Goal: Transaction & Acquisition: Purchase product/service

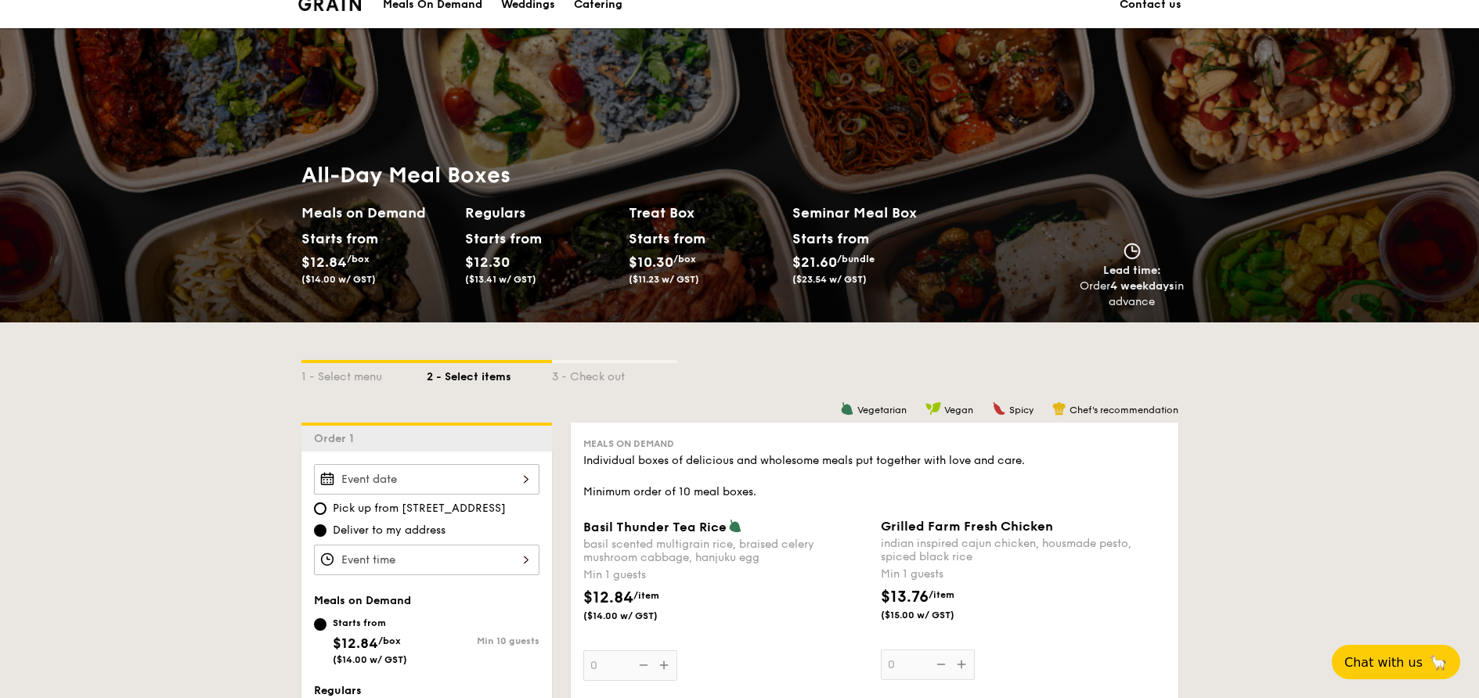
scroll to position [162, 0]
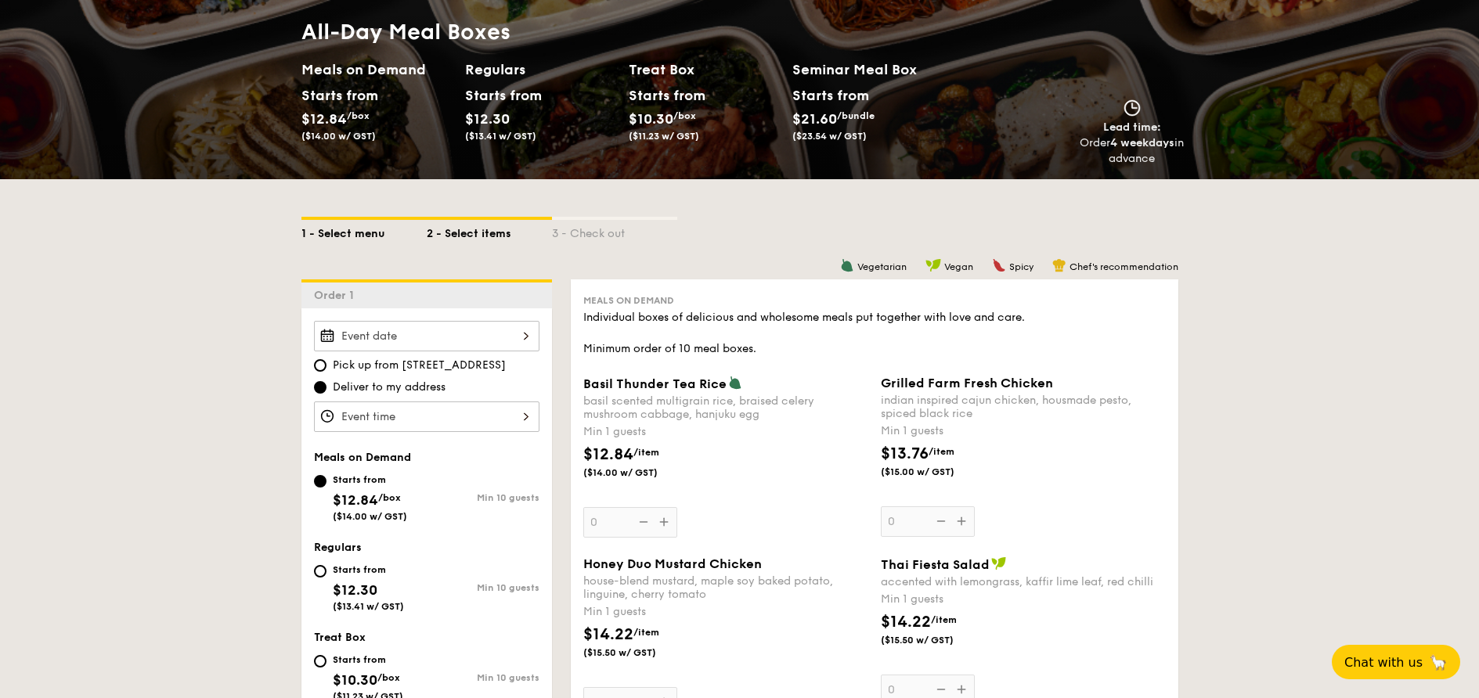
click at [350, 227] on div "1 - Select menu" at bounding box center [363, 231] width 125 height 22
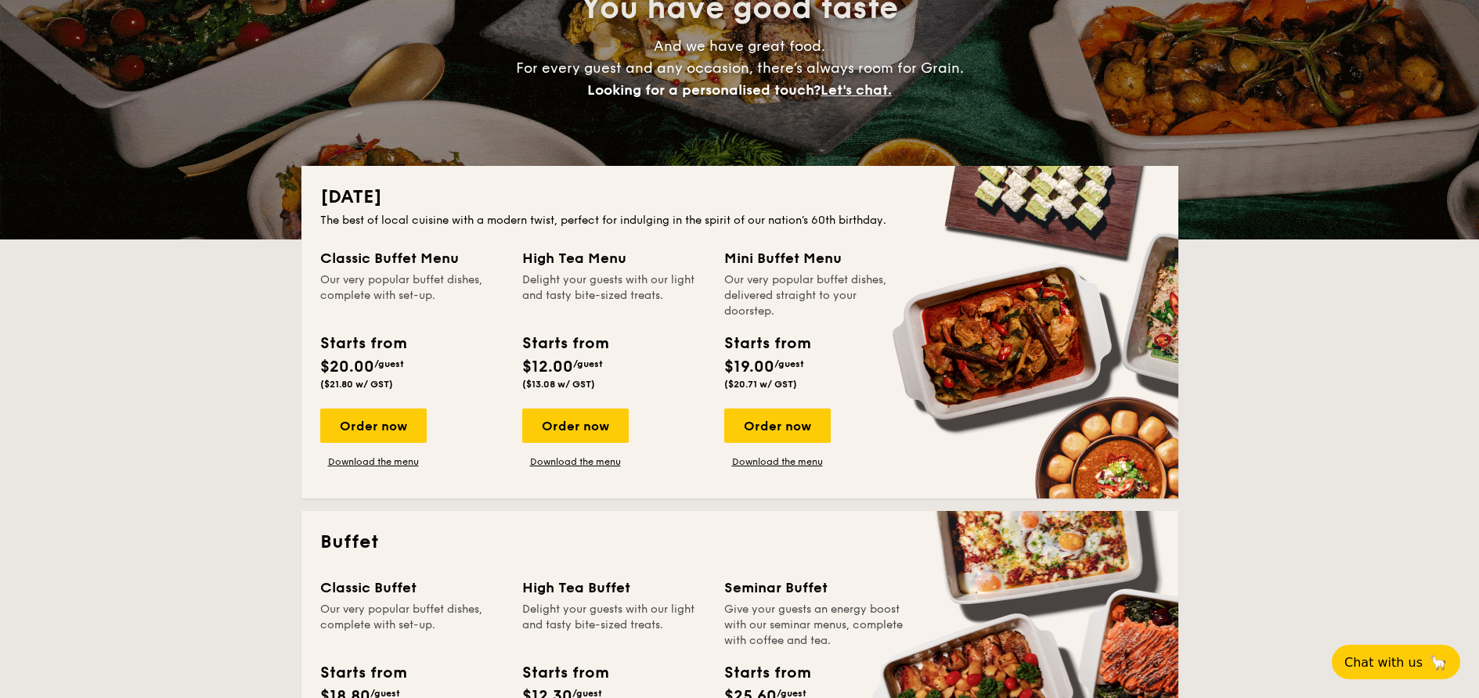
scroll to position [234, 0]
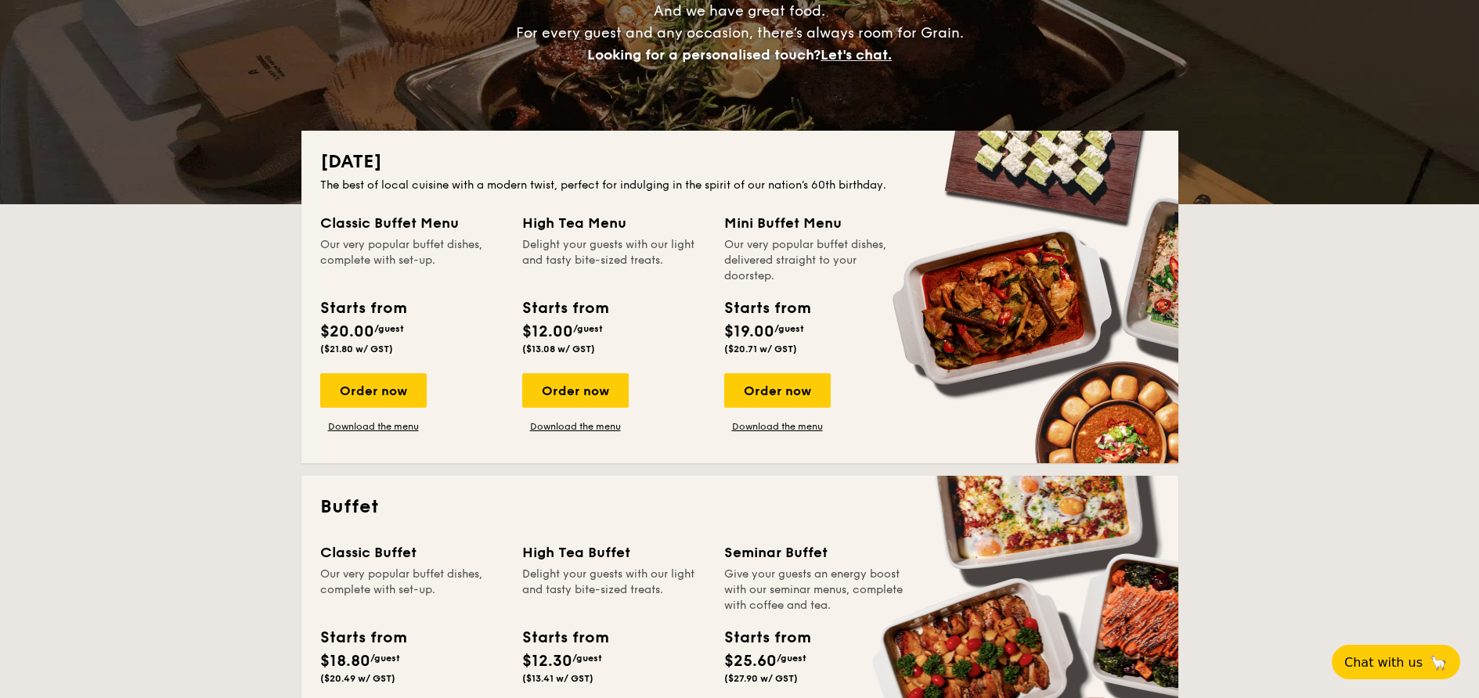
drag, startPoint x: 350, startPoint y: 557, endPoint x: 448, endPoint y: 555, distance: 97.9
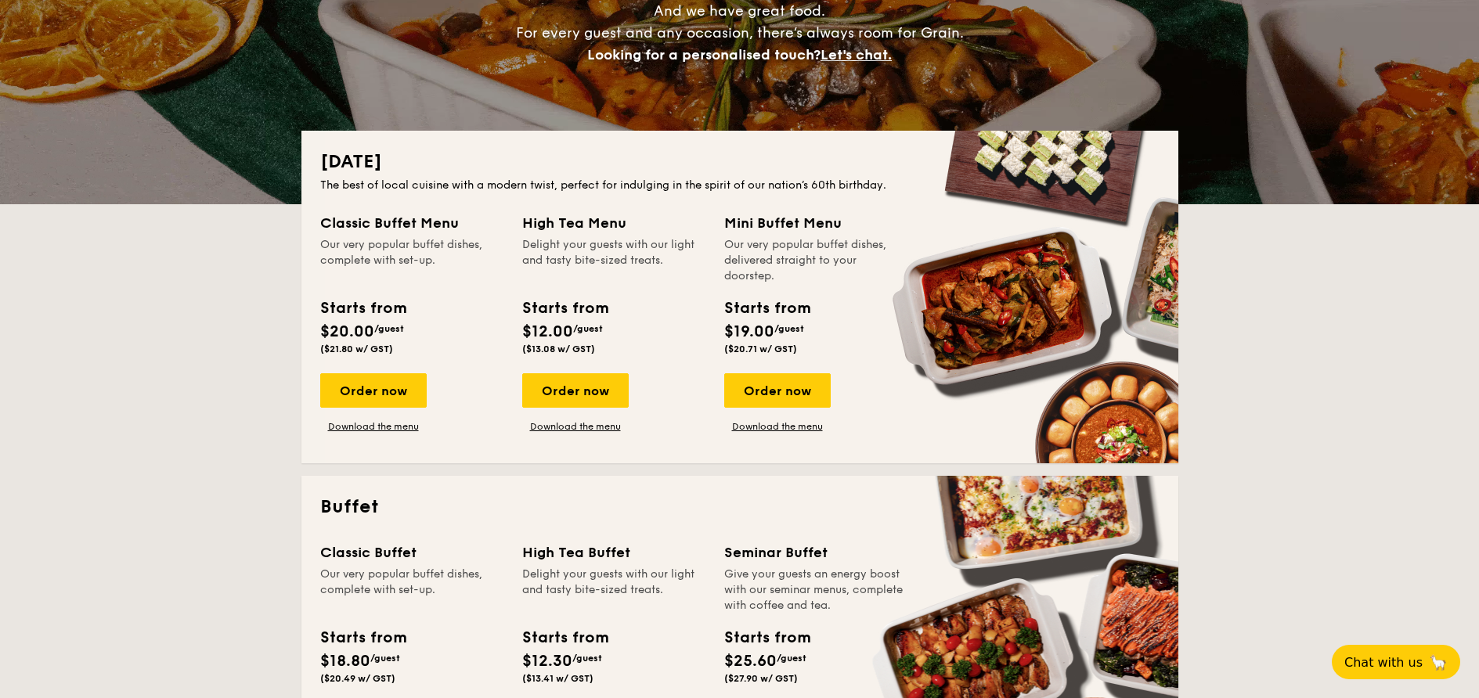
click at [448, 555] on div "Buffet Classic Buffet Our very popular buffet dishes, complete with set-up. Sta…" at bounding box center [739, 642] width 877 height 333
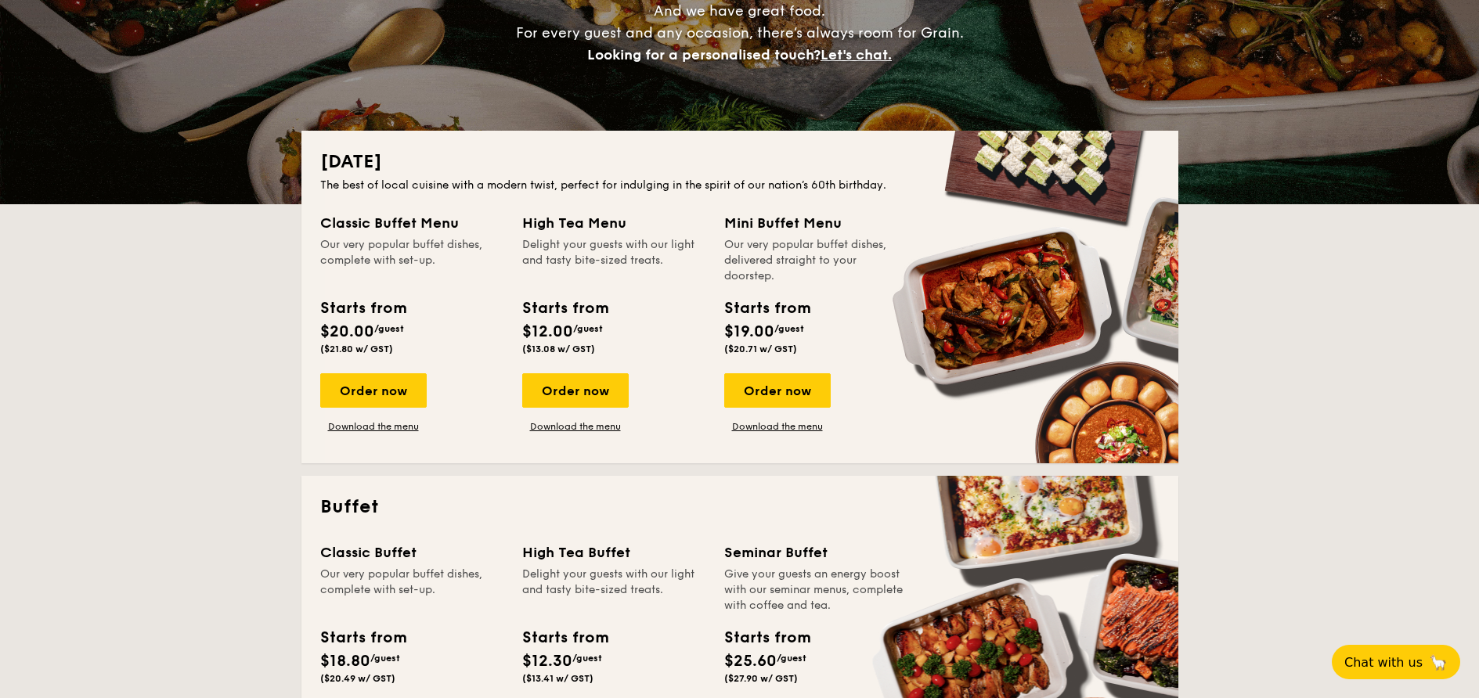
copy div "Classic Buffet"
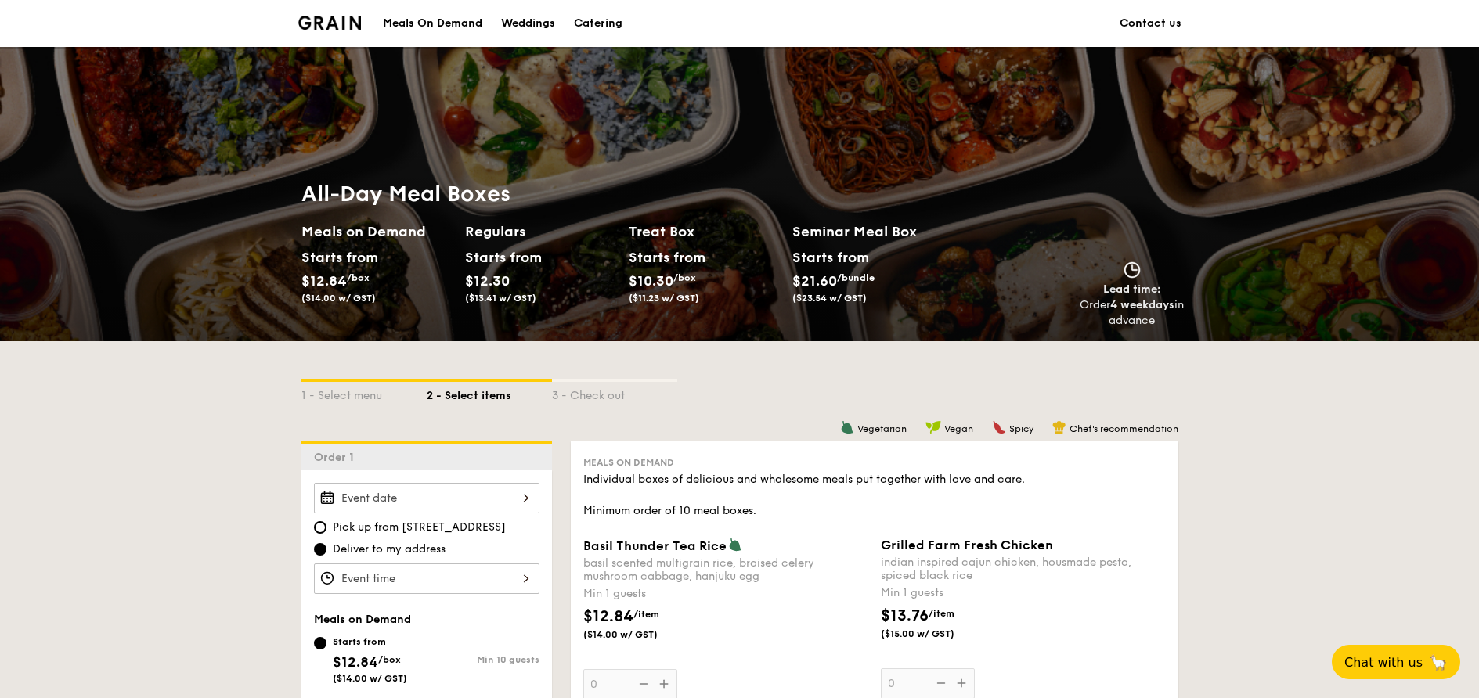
click at [364, 376] on div "1 - Select menu 2 - Select items 3 - Check out" at bounding box center [739, 391] width 877 height 100
click at [364, 384] on div "1 - Select menu" at bounding box center [363, 393] width 125 height 22
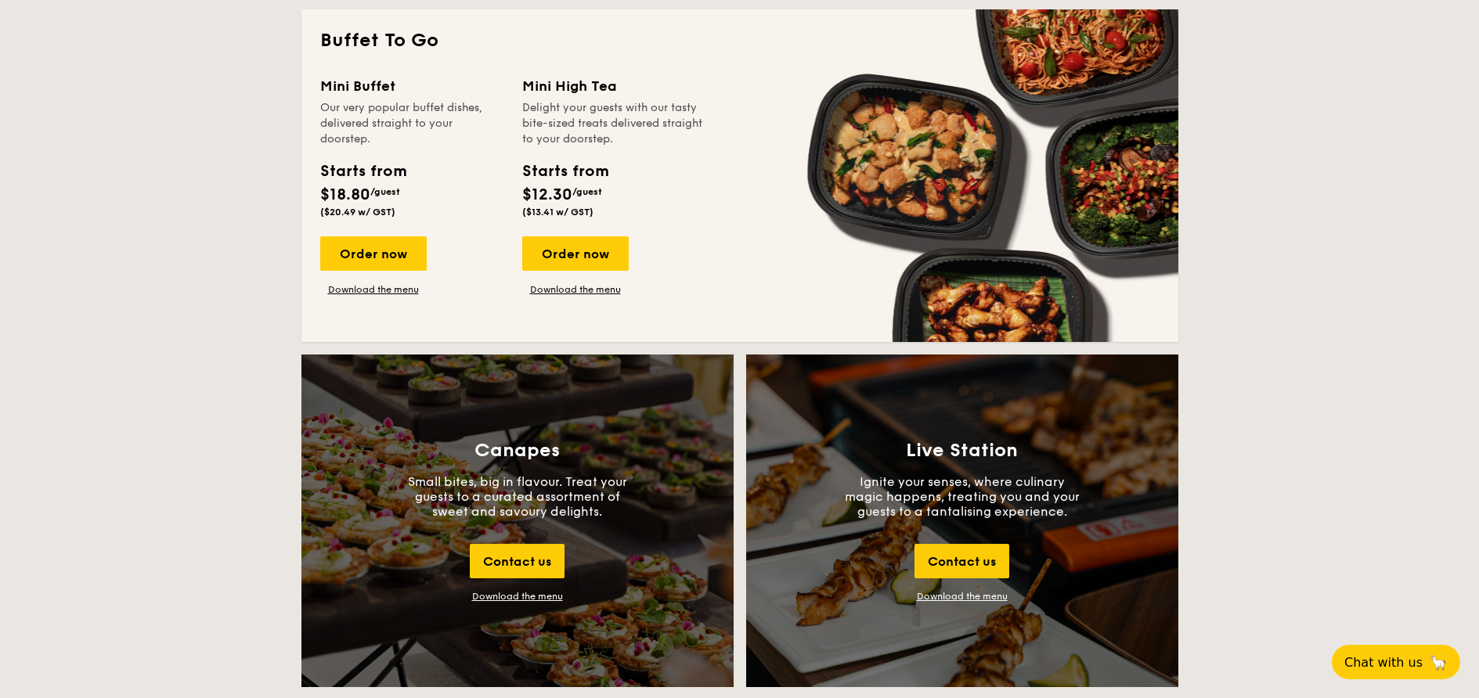
scroll to position [1458, 0]
